Goal: Transaction & Acquisition: Download file/media

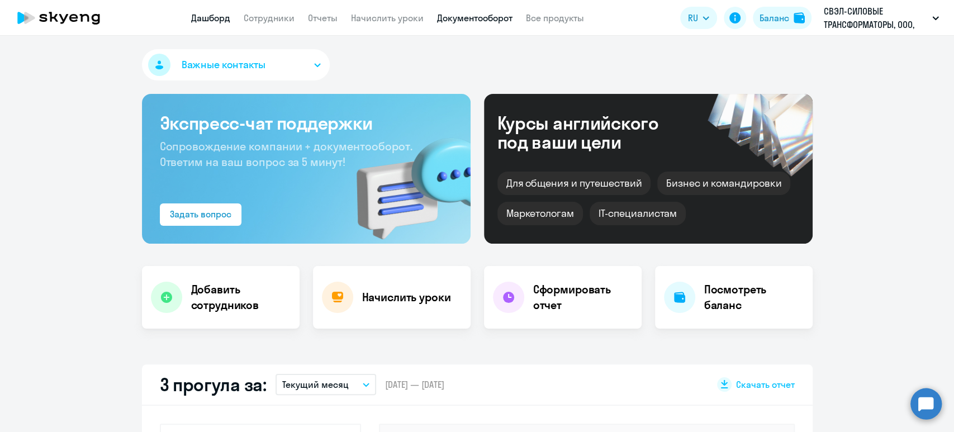
click at [479, 16] on link "Документооборот" at bounding box center [474, 17] width 75 height 11
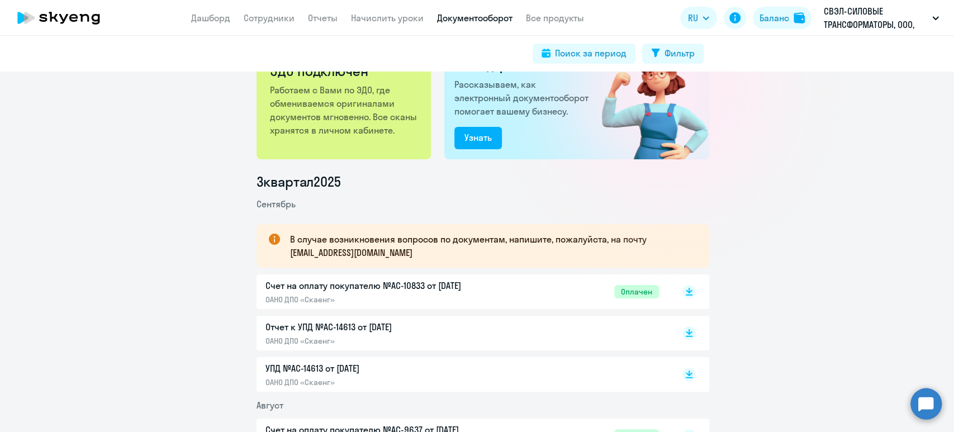
scroll to position [74, 0]
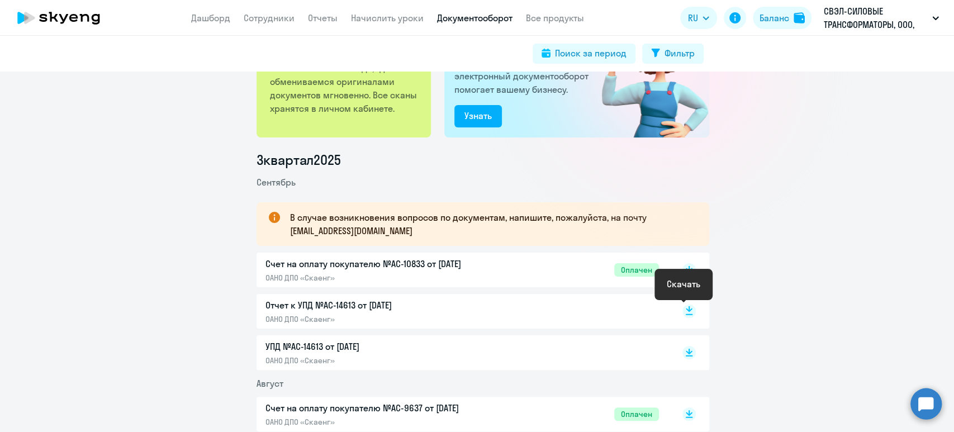
click at [684, 313] on rect at bounding box center [689, 311] width 13 height 13
click at [683, 305] on rect at bounding box center [689, 311] width 13 height 13
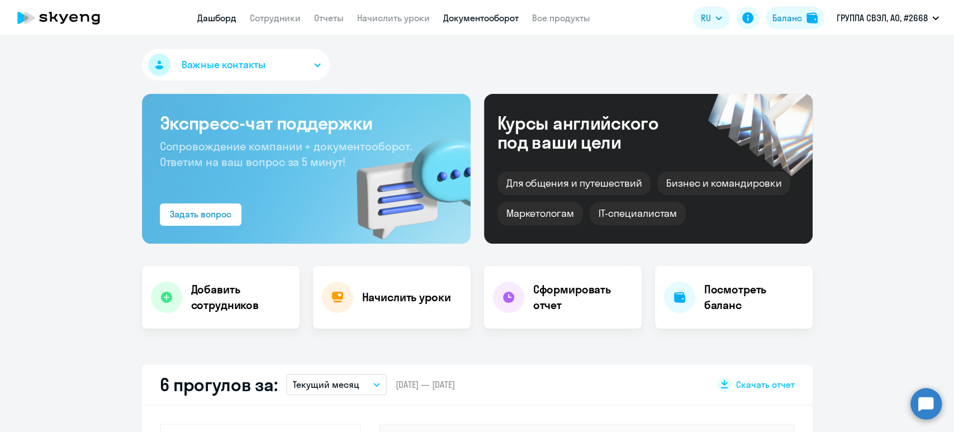
click at [486, 13] on link "Документооборот" at bounding box center [480, 17] width 75 height 11
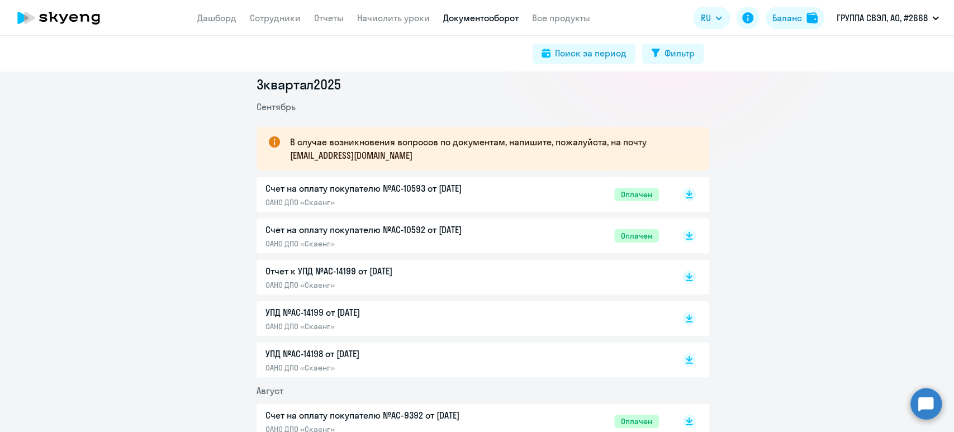
scroll to position [149, 0]
click at [685, 277] on rect at bounding box center [689, 278] width 13 height 13
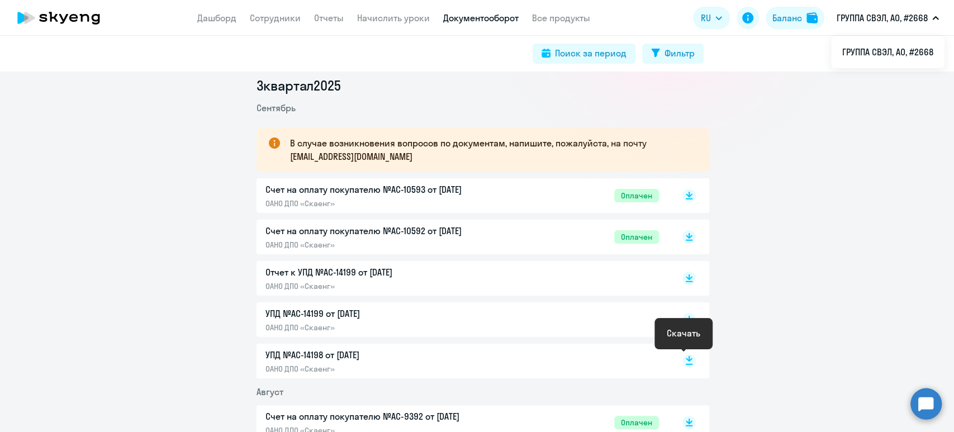
click at [683, 358] on icon at bounding box center [689, 360] width 13 height 13
click at [687, 362] on rect at bounding box center [689, 360] width 13 height 13
click at [687, 280] on rect at bounding box center [689, 278] width 13 height 13
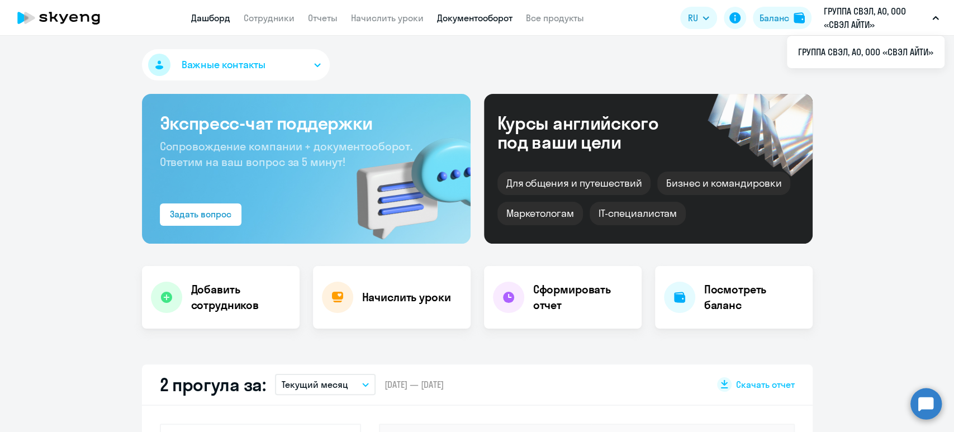
select select "30"
click at [496, 17] on link "Документооборот" at bounding box center [474, 17] width 75 height 11
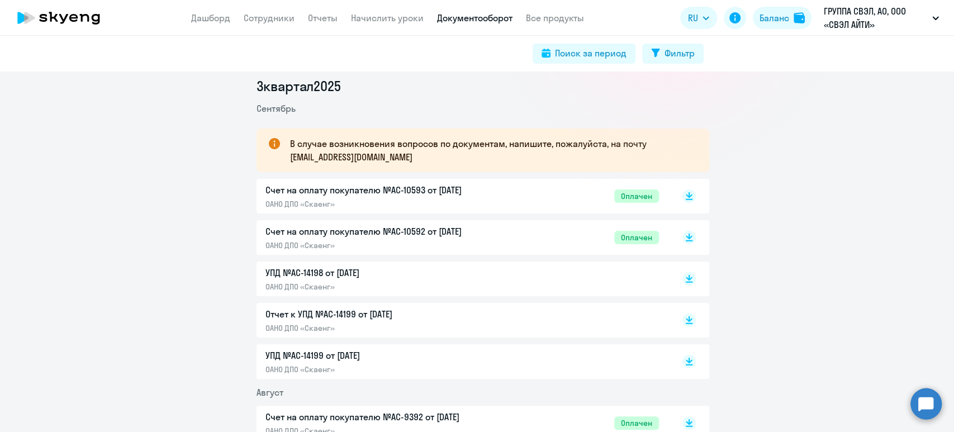
scroll to position [149, 0]
click at [683, 318] on icon at bounding box center [689, 319] width 13 height 13
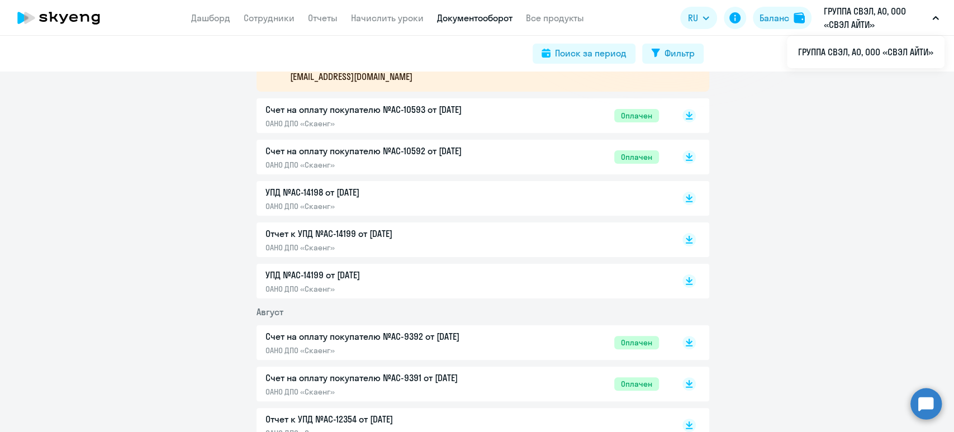
scroll to position [224, 0]
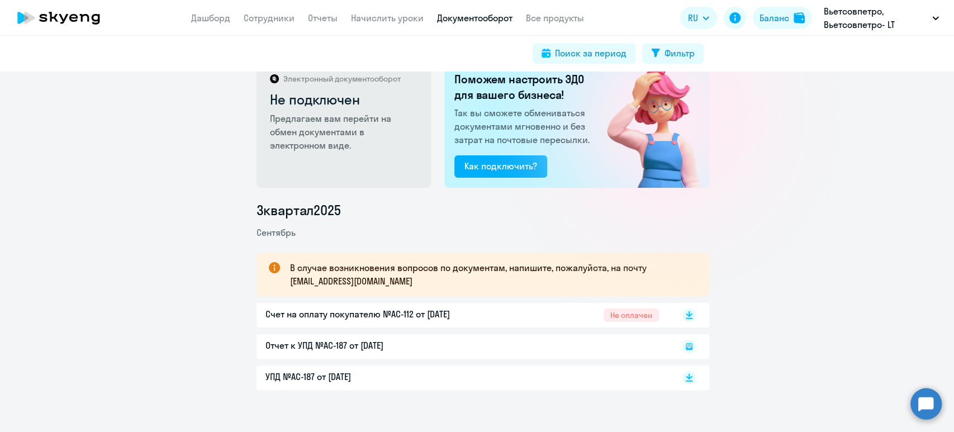
scroll to position [37, 0]
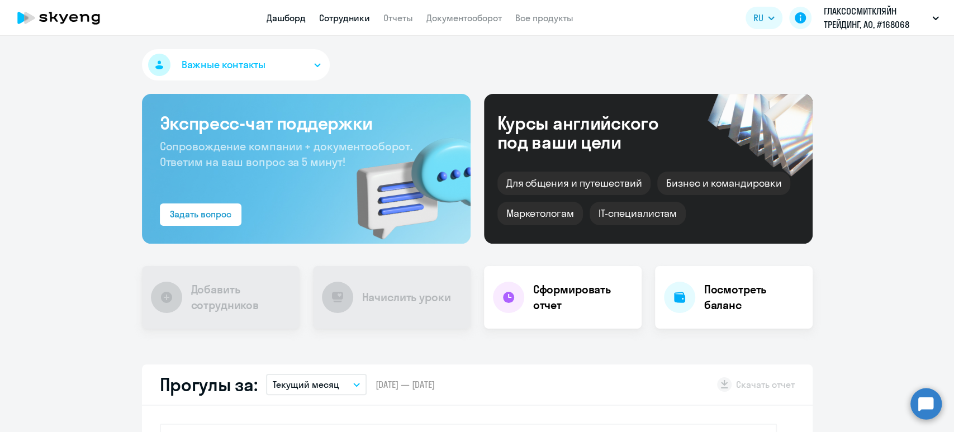
select select "30"
click at [351, 15] on link "Сотрудники" at bounding box center [344, 17] width 51 height 11
select select "30"
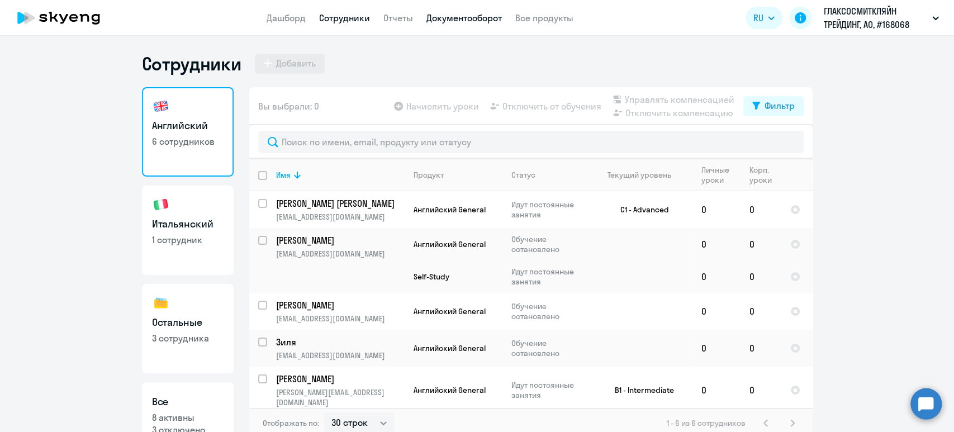
click at [477, 21] on link "Документооборот" at bounding box center [464, 17] width 75 height 11
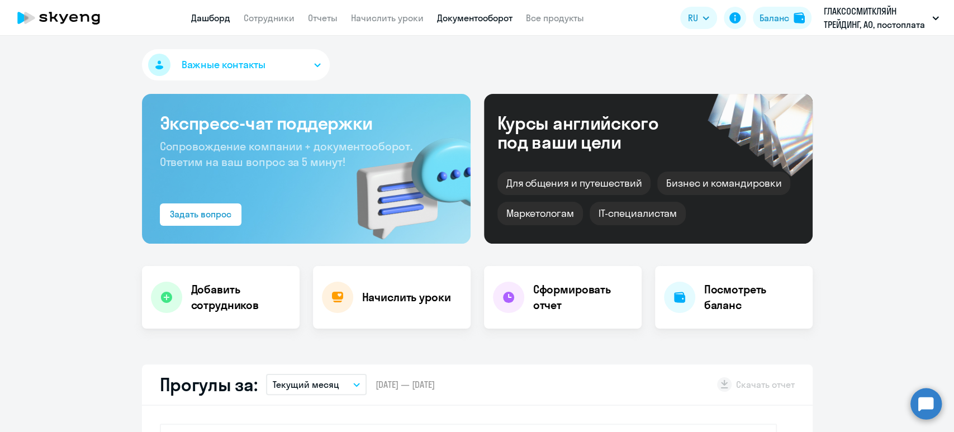
click at [499, 21] on link "Документооборот" at bounding box center [474, 17] width 75 height 11
select select "30"
click at [480, 12] on link "Документооборот" at bounding box center [474, 17] width 75 height 11
